Goal: Task Accomplishment & Management: Use online tool/utility

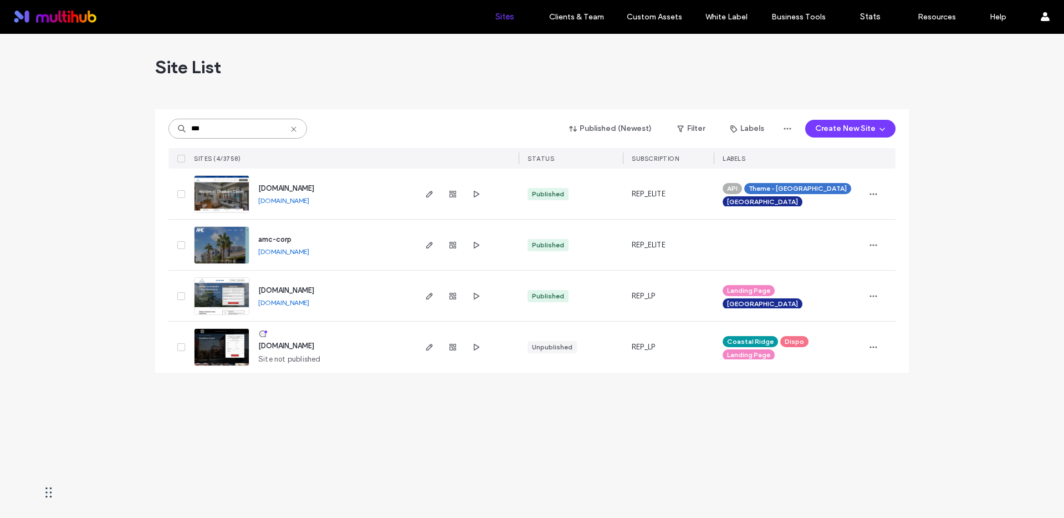
click at [218, 129] on input "***" at bounding box center [237, 129] width 139 height 20
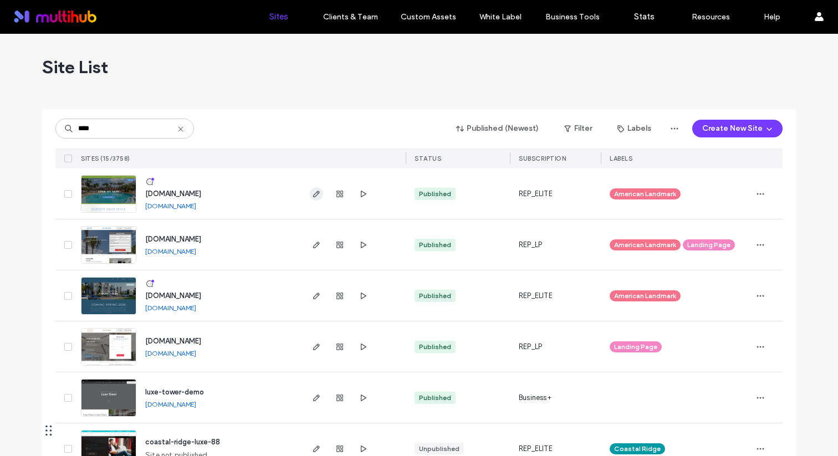
type input "****"
click at [312, 191] on icon "button" at bounding box center [316, 194] width 9 height 9
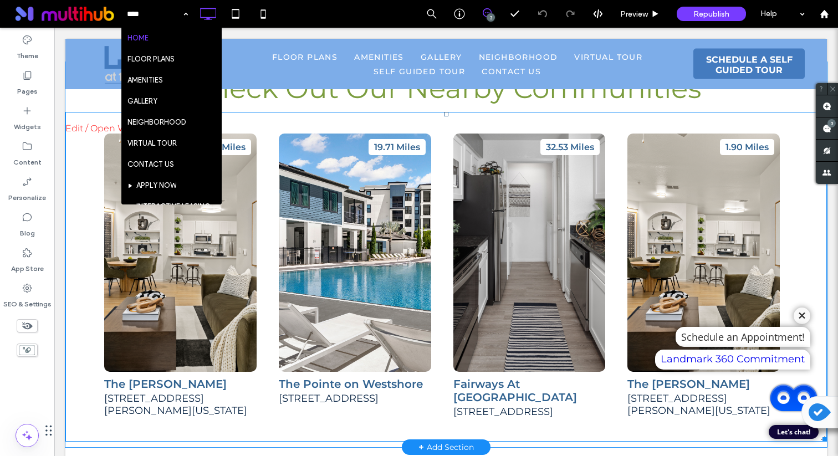
scroll to position [2609, 0]
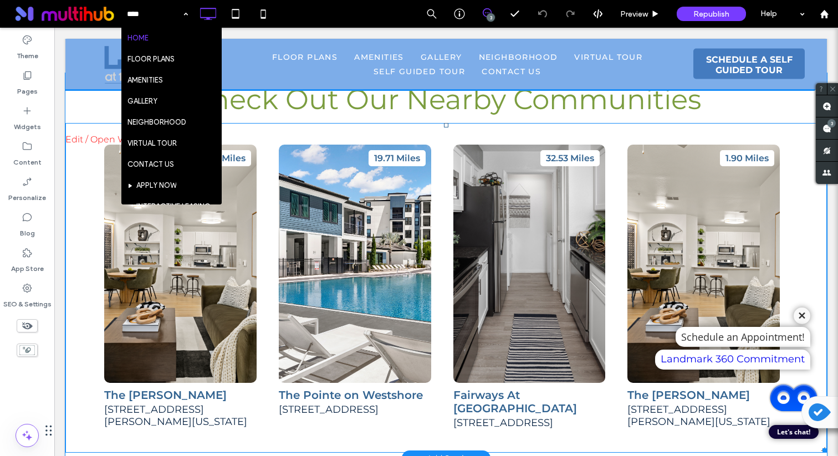
click at [387, 241] on span at bounding box center [446, 288] width 762 height 330
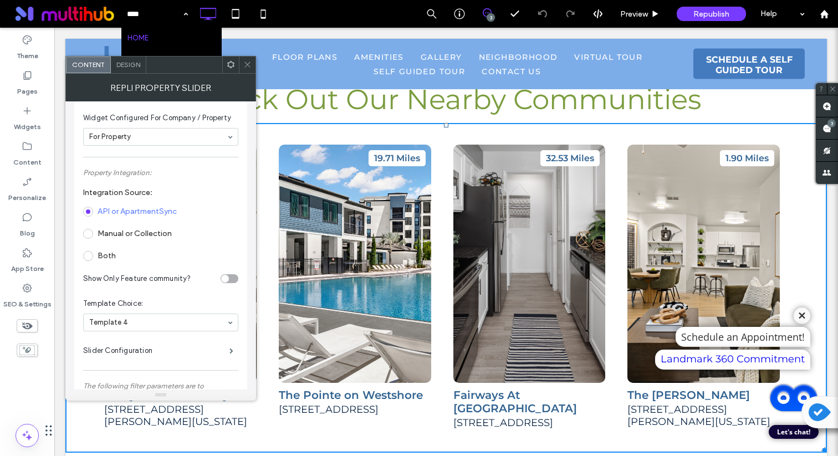
scroll to position [76, 0]
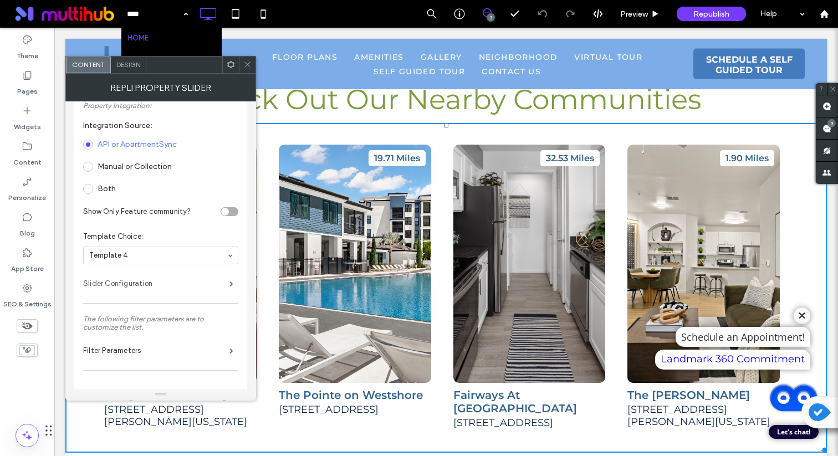
click at [158, 281] on label "Slider Configuration" at bounding box center [156, 284] width 146 height 22
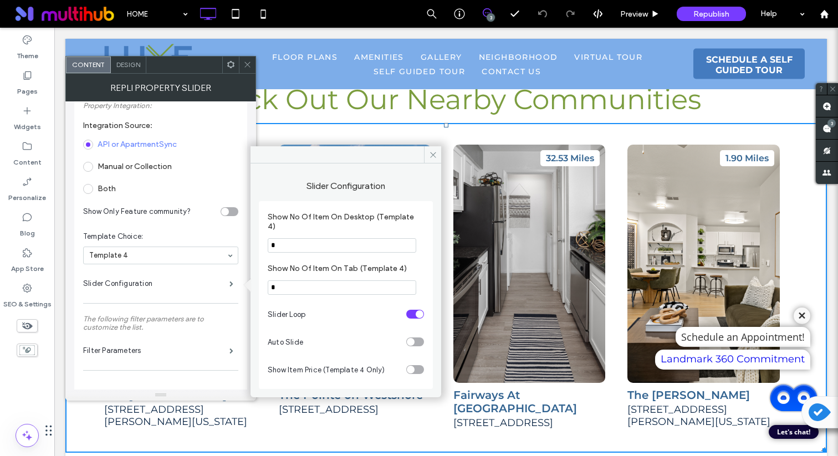
click at [284, 251] on input "*" at bounding box center [342, 245] width 149 height 14
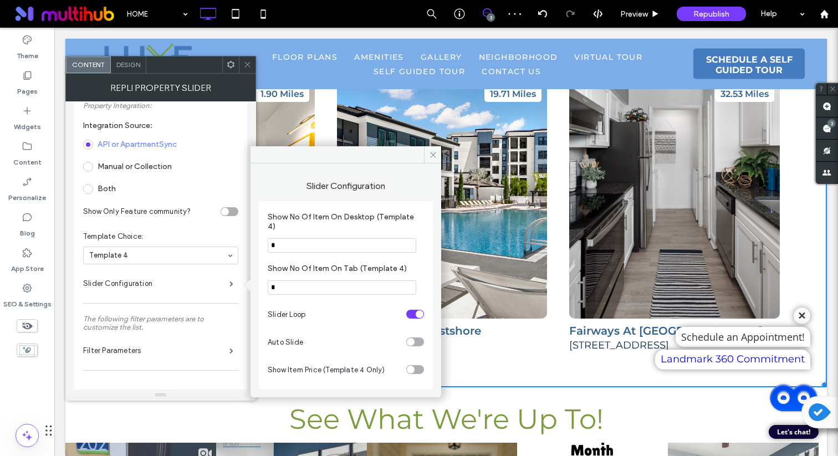
scroll to position [2694, 0]
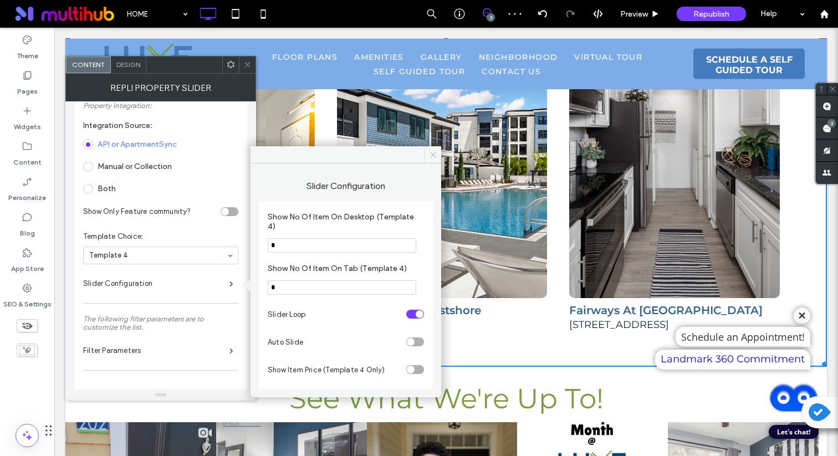
type input "*"
click at [429, 155] on icon at bounding box center [433, 155] width 8 height 8
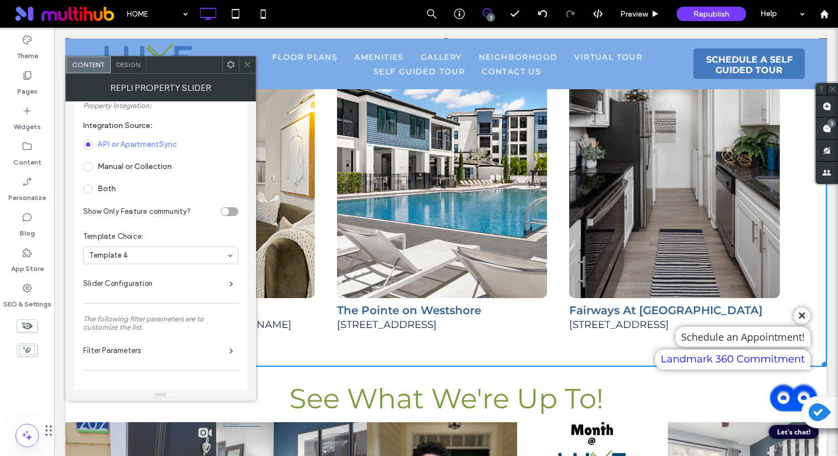
click at [246, 63] on use at bounding box center [247, 65] width 6 height 6
